Goal: Information Seeking & Learning: Find specific page/section

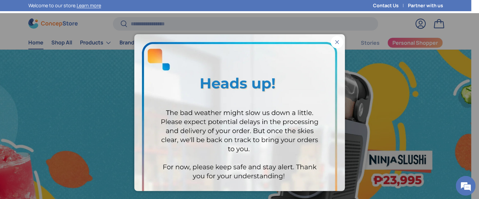
scroll to position [0, 943]
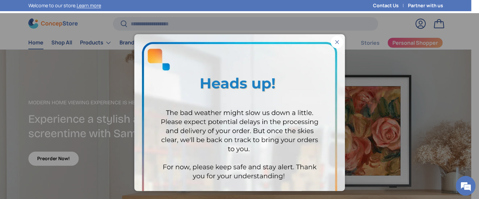
drag, startPoint x: 328, startPoint y: 41, endPoint x: 284, endPoint y: 1, distance: 59.2
click at [331, 41] on button "Close" at bounding box center [337, 42] width 13 height 13
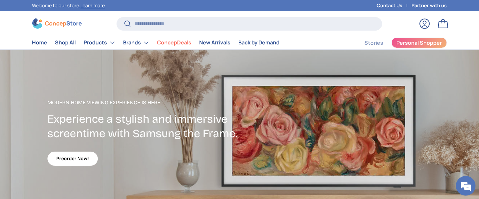
scroll to position [0, 958]
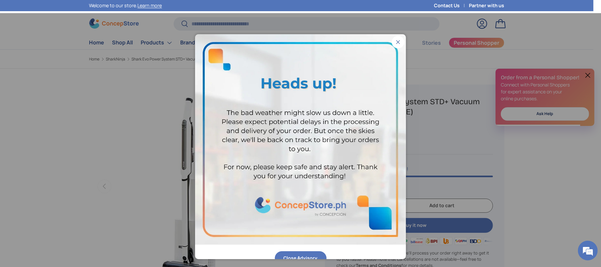
click at [391, 41] on button "Close" at bounding box center [397, 42] width 13 height 13
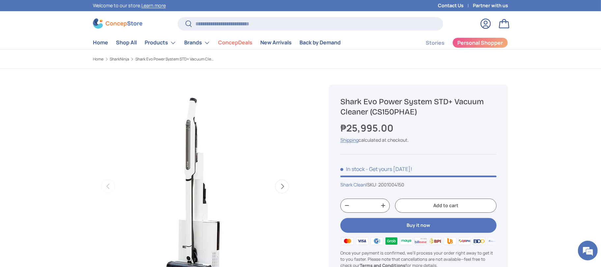
drag, startPoint x: 372, startPoint y: 113, endPoint x: 415, endPoint y: 111, distance: 43.2
click at [400, 111] on h1 "Shark Evo Power System STD+ Vacuum Cleaner (CS150PHAE)" at bounding box center [418, 107] width 156 height 20
copy h1 "CS150PHAE"
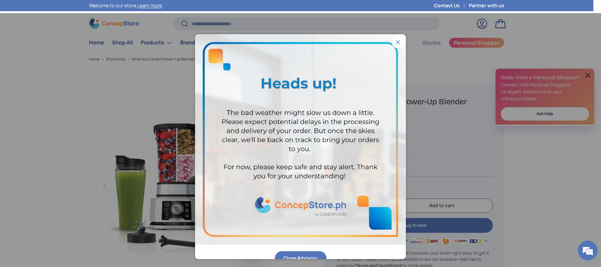
click at [391, 40] on button "Close" at bounding box center [397, 42] width 13 height 13
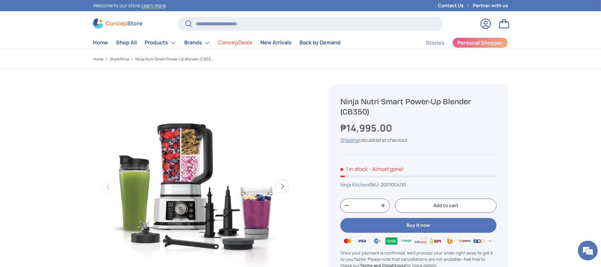
drag, startPoint x: 367, startPoint y: 113, endPoint x: 343, endPoint y: 111, distance: 24.1
click at [343, 111] on h1 "Ninja Nutri Smart Power-Up Blender (CB350)" at bounding box center [418, 107] width 156 height 20
copy h1 "CB350"
